Goal: Information Seeking & Learning: Learn about a topic

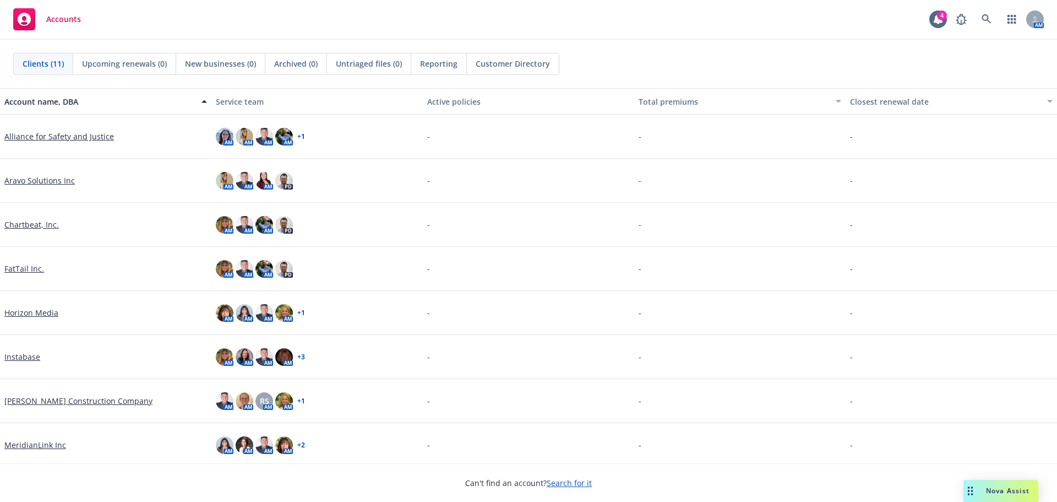
scroll to position [136, 0]
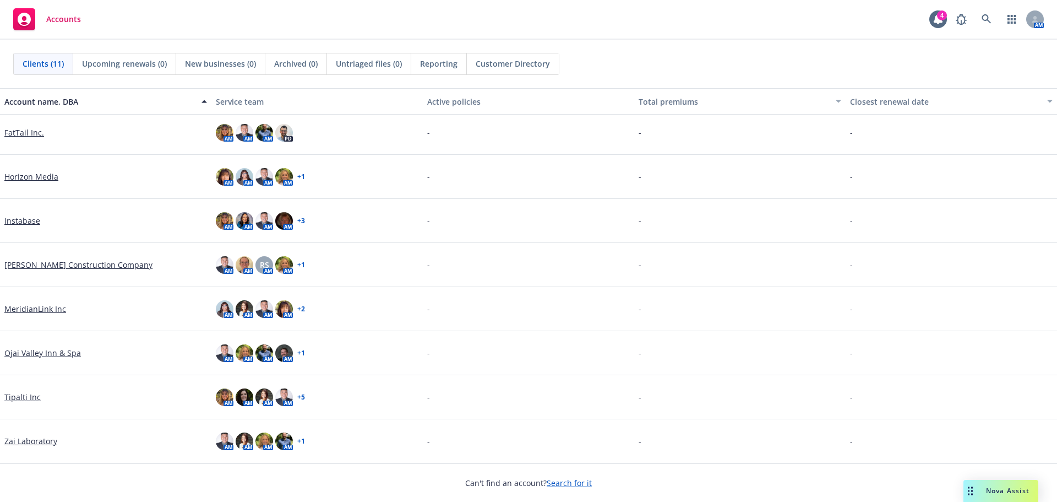
click at [31, 176] on link "Horizon Media" at bounding box center [31, 177] width 54 height 12
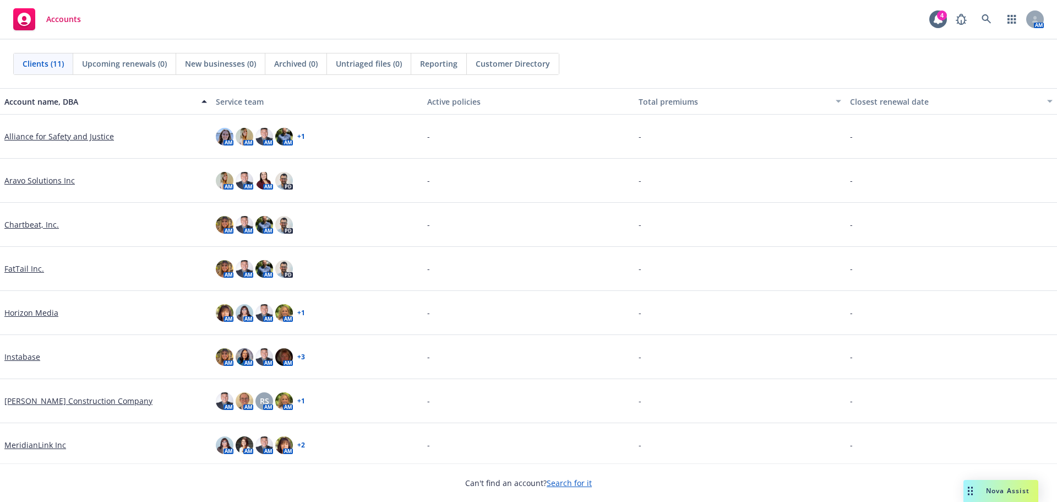
click at [996, 495] on span "Nova Assist" at bounding box center [1008, 490] width 44 height 9
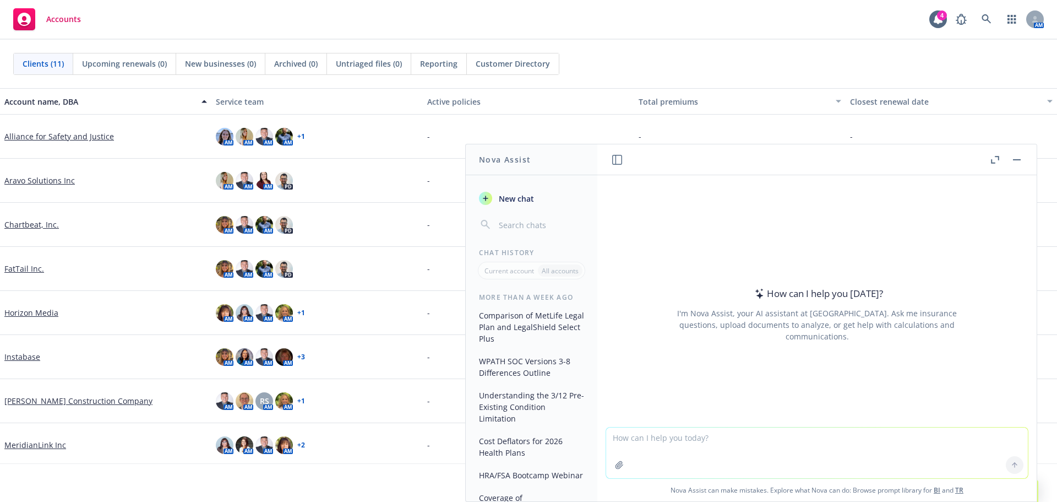
click at [686, 448] on textarea at bounding box center [817, 452] width 422 height 51
paste textarea "Enrollment Claims Plan Performance Instabase, Inc.'s Net Costs Total Subscriber…"
type textarea "Enrollment Claims Plan Performance Instabase, Inc.'s Net Costs Total Subscriber…"
click at [829, 441] on textarea "hey nova what is the average isl for a group size of 120" at bounding box center [817, 452] width 422 height 52
type textarea "hey nova what is the average isl for a group size of 99 main subscribers and 20…"
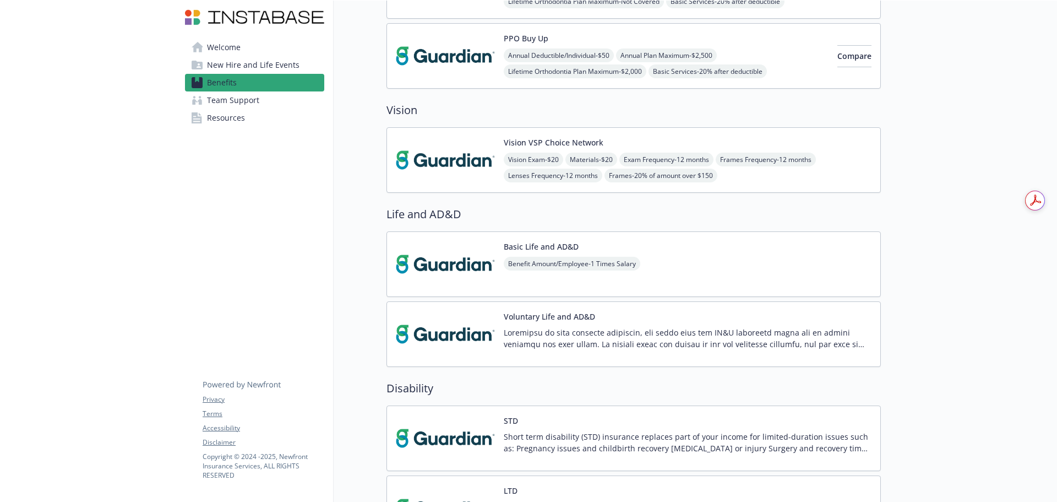
scroll to position [496, 0]
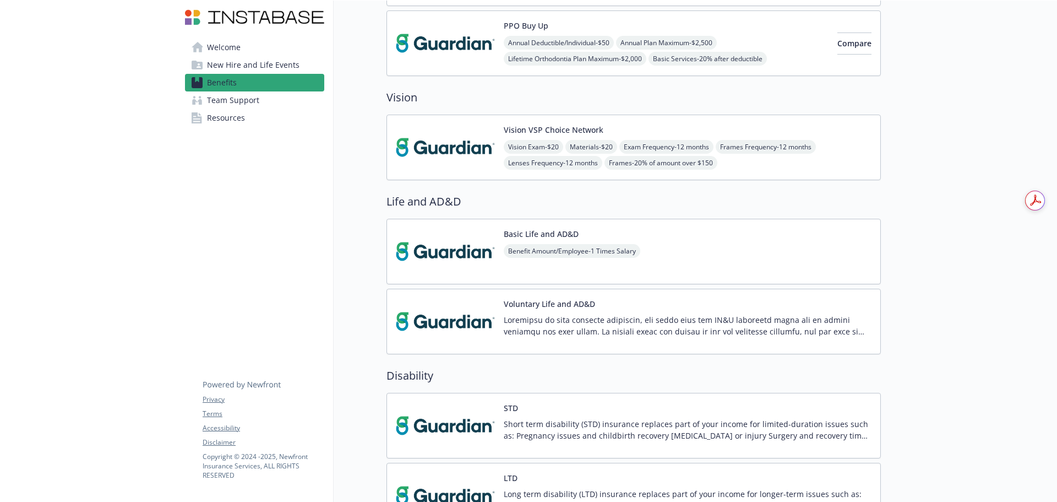
click at [766, 268] on div "Basic Life and AD&D Benefit Amount/Employee - 1 Times Salary" at bounding box center [634, 252] width 495 height 66
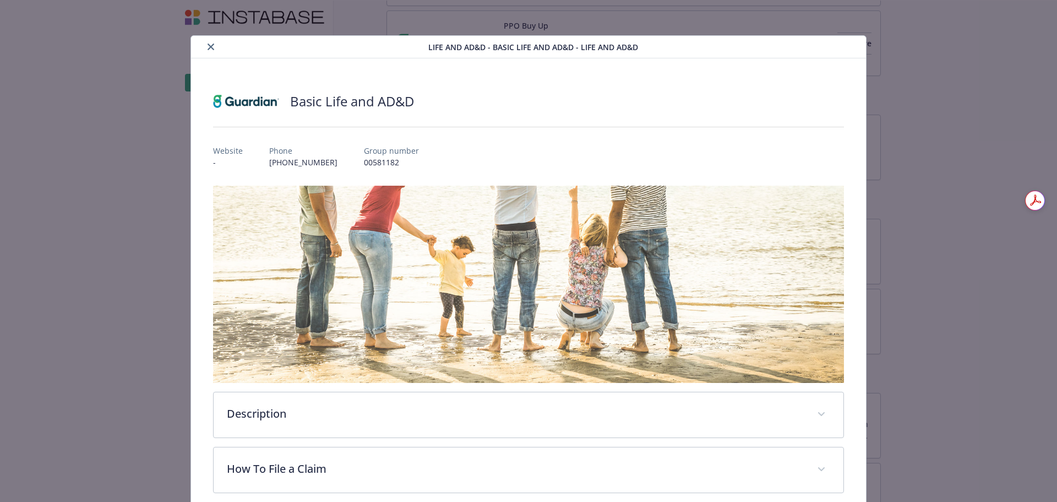
scroll to position [33, 0]
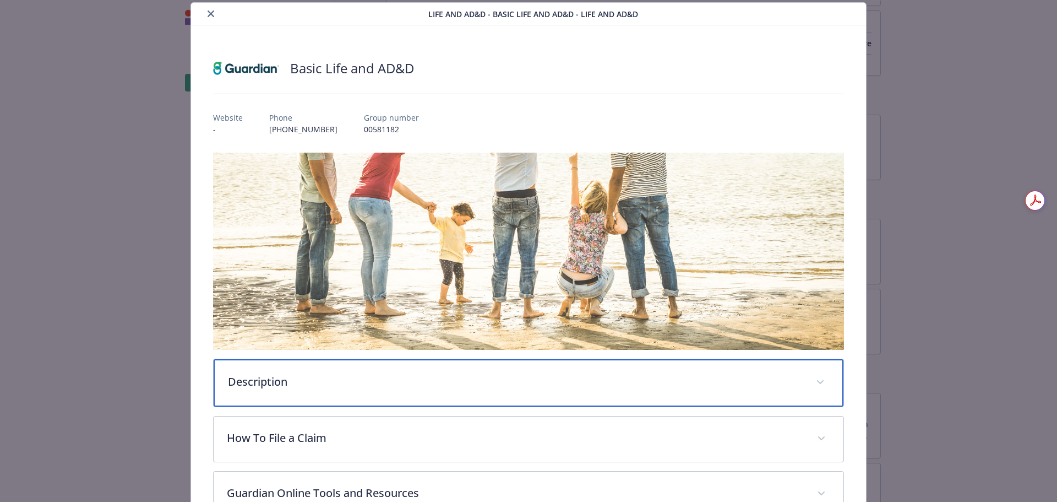
click at [404, 383] on p "Description" at bounding box center [515, 381] width 575 height 17
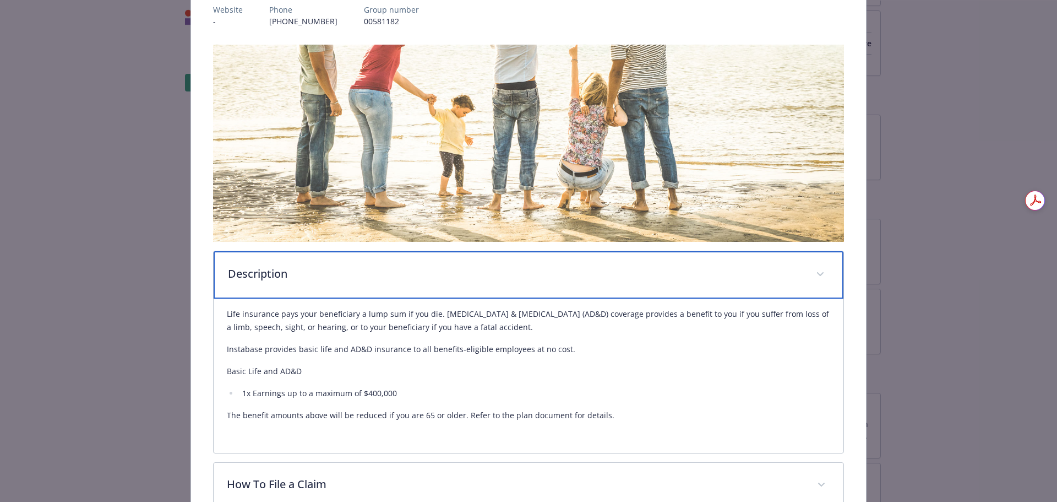
scroll to position [198, 0]
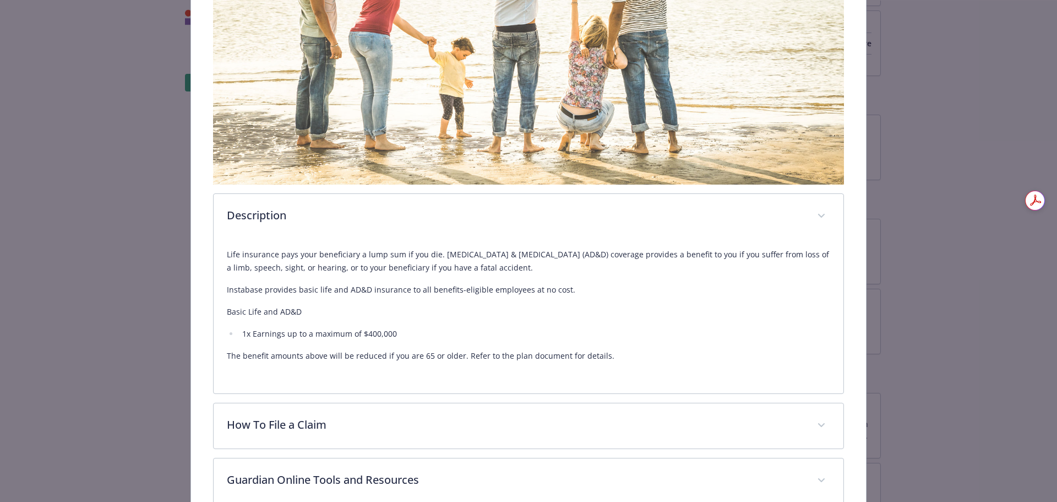
drag, startPoint x: 665, startPoint y: 339, endPoint x: 912, endPoint y: 312, distance: 249.3
click at [665, 339] on li "1x Earnings up to a maximum of $400,000" at bounding box center [535, 333] width 592 height 13
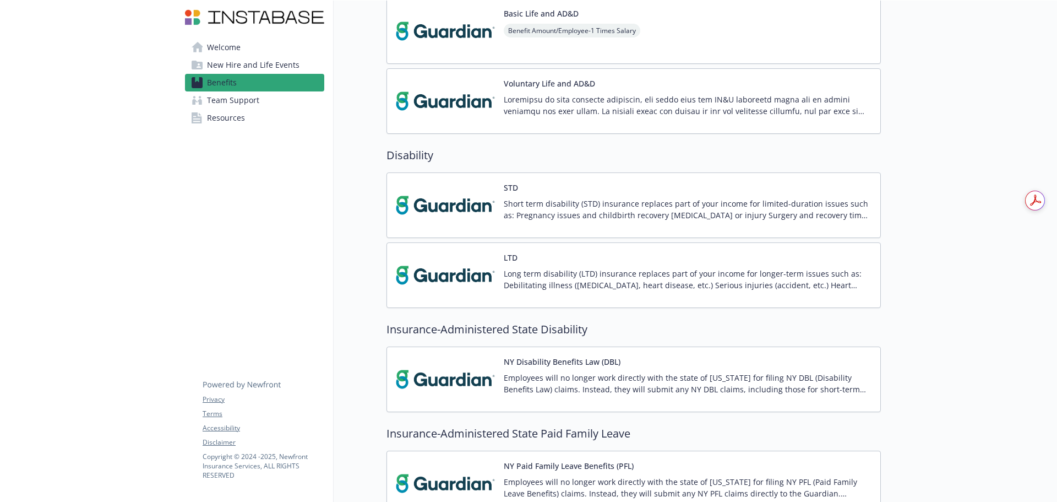
click at [716, 226] on div "Short term disability (STD) insurance replaces part of your income for limited-…" at bounding box center [688, 213] width 368 height 31
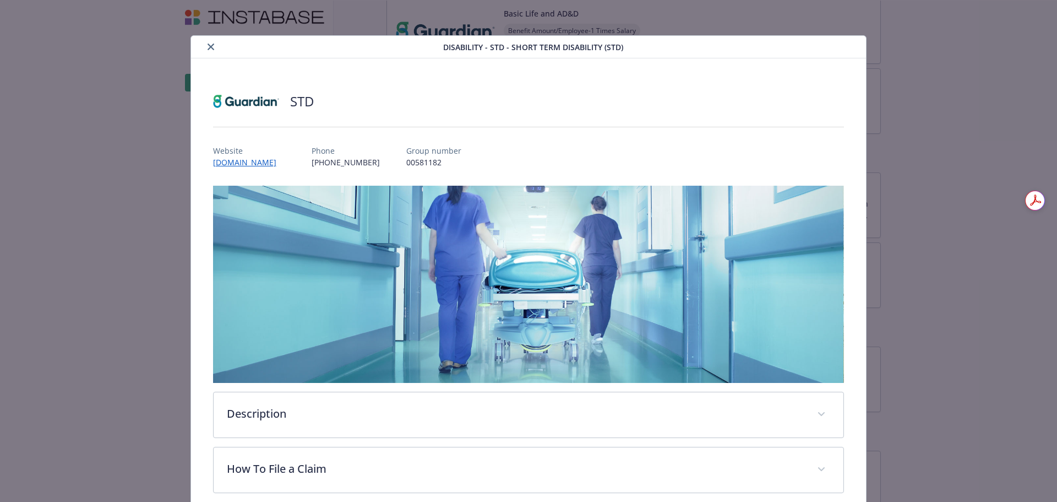
scroll to position [33, 0]
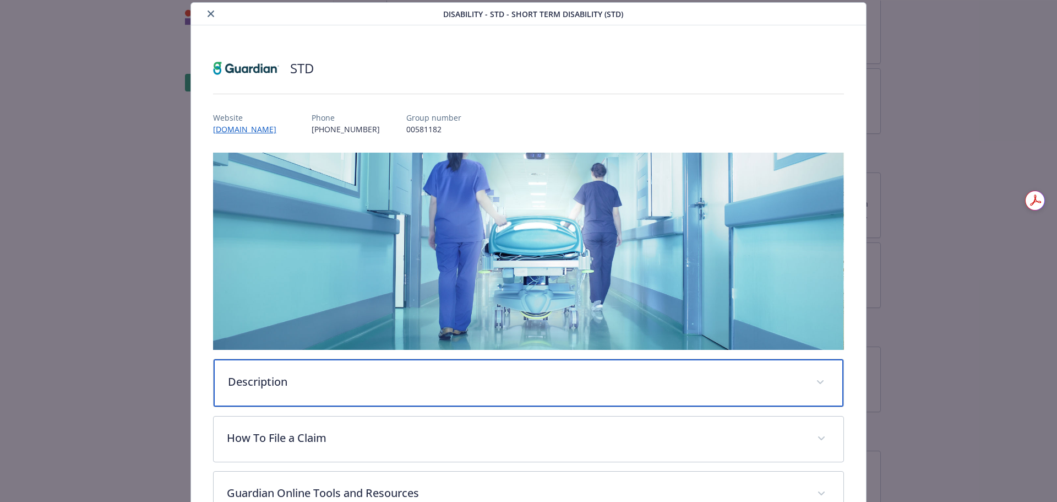
click at [469, 377] on p "Description" at bounding box center [515, 381] width 575 height 17
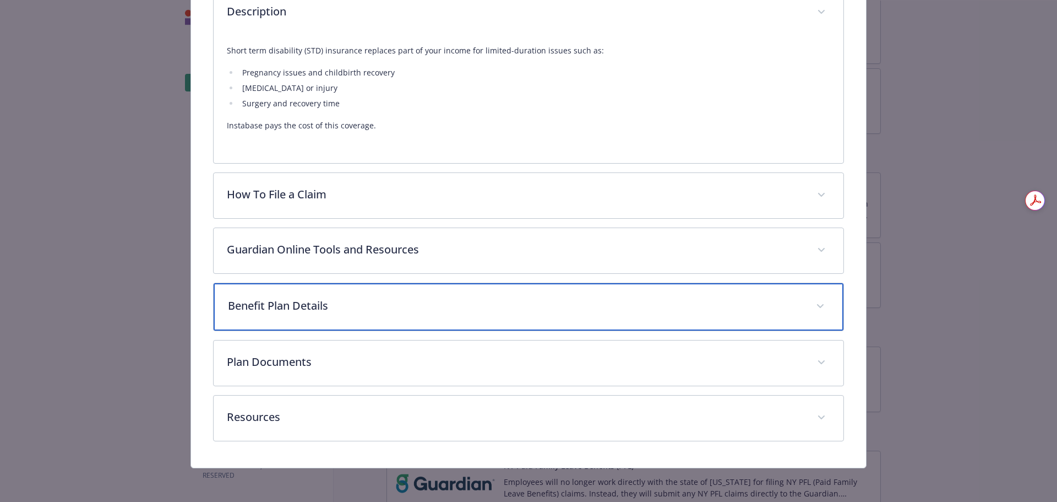
click at [551, 292] on div "Benefit Plan Details" at bounding box center [529, 306] width 631 height 47
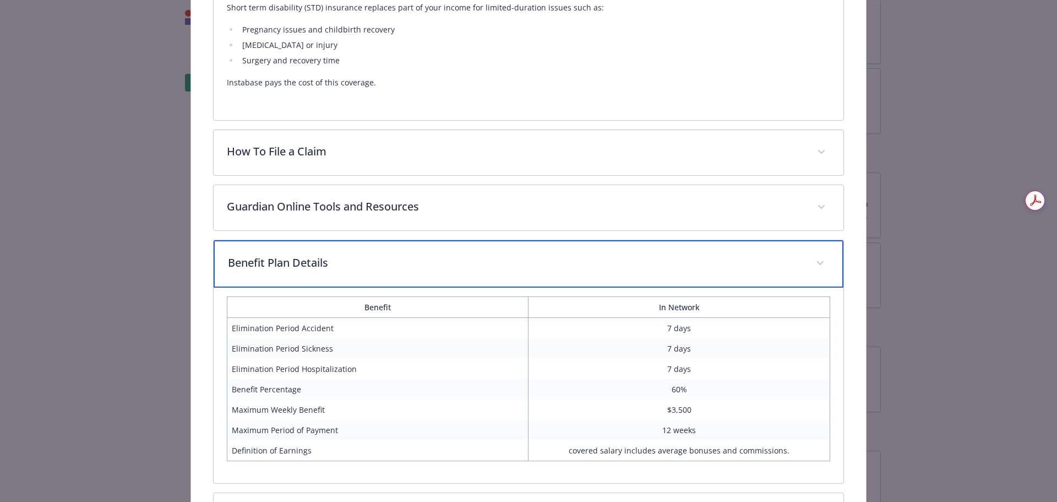
scroll to position [456, 0]
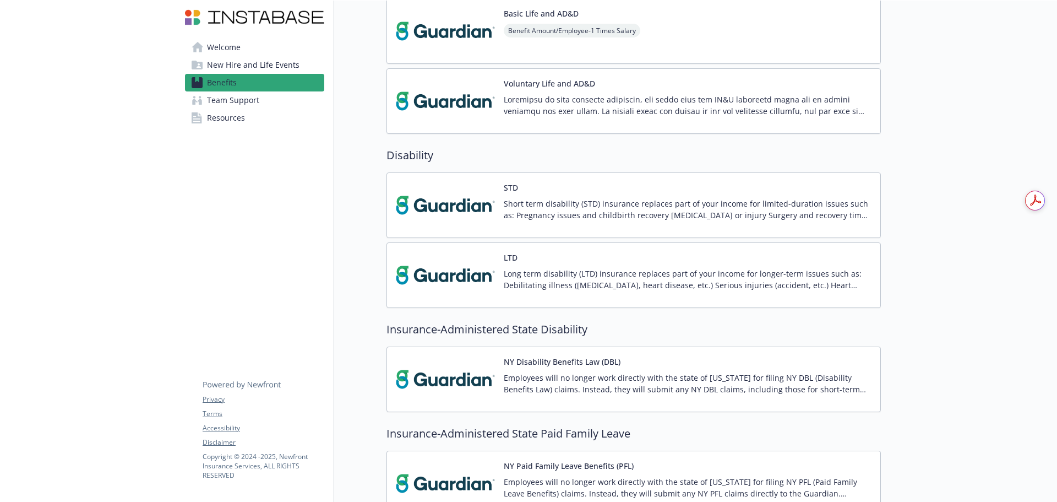
click at [723, 282] on p "Long term disability (LTD) insurance replaces part of your income for longer-te…" at bounding box center [688, 279] width 368 height 23
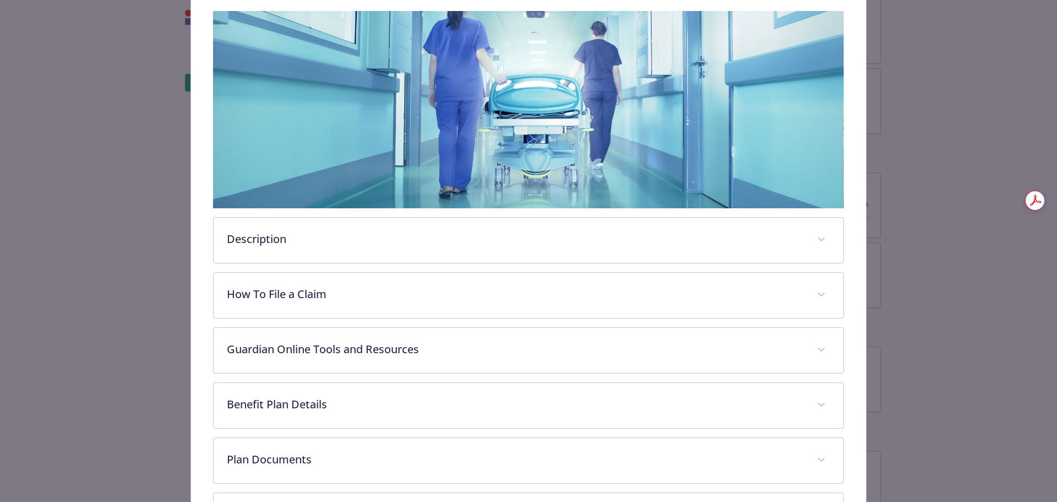
scroll to position [272, 0]
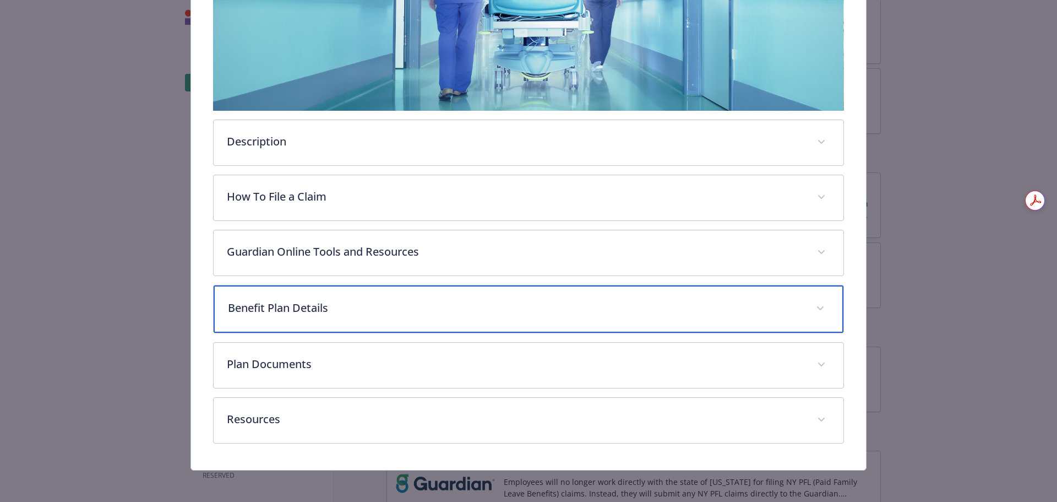
click at [443, 301] on p "Benefit Plan Details" at bounding box center [515, 308] width 575 height 17
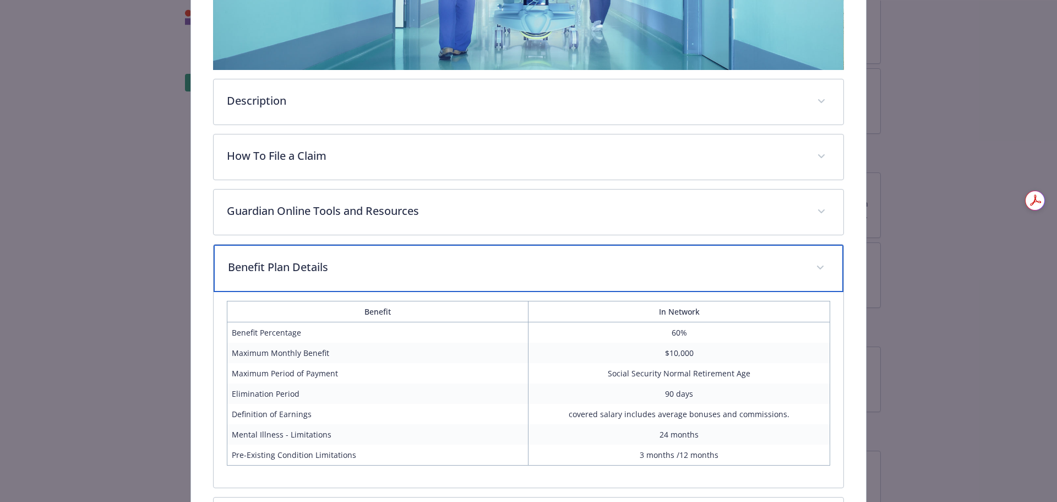
scroll to position [382, 0]
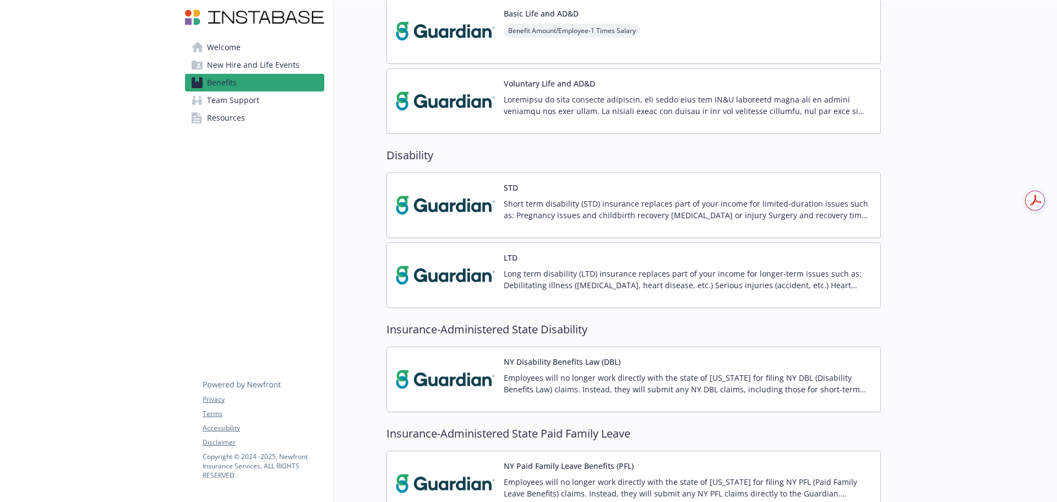
click at [636, 371] on div "NY Disability Benefits Law (DBL) Employees will no longer work directly with th…" at bounding box center [688, 379] width 368 height 47
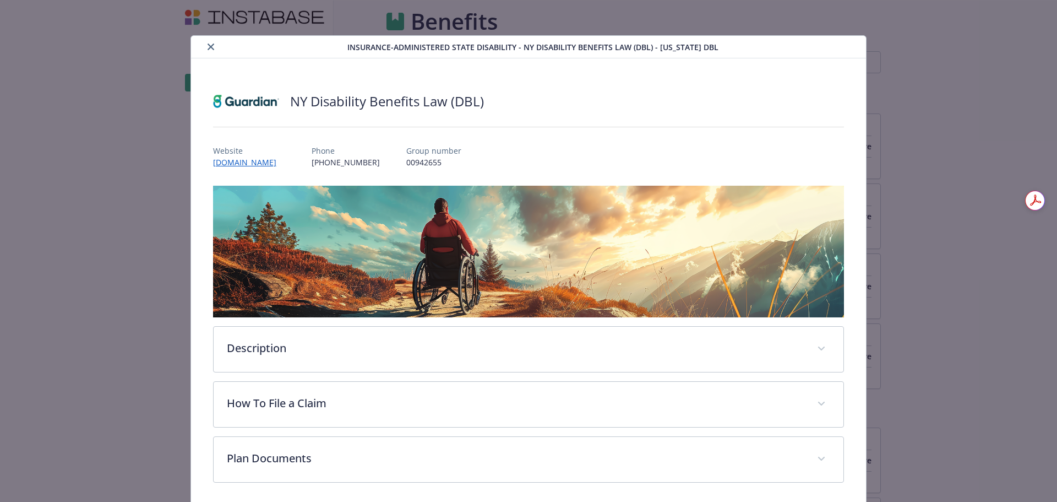
scroll to position [716, 0]
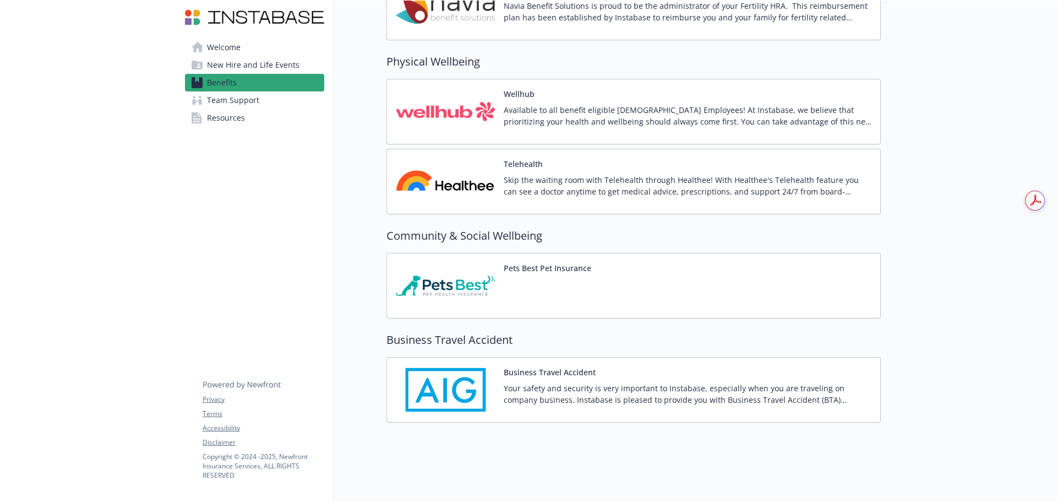
scroll to position [2211, 0]
